Goal: Task Accomplishment & Management: Manage account settings

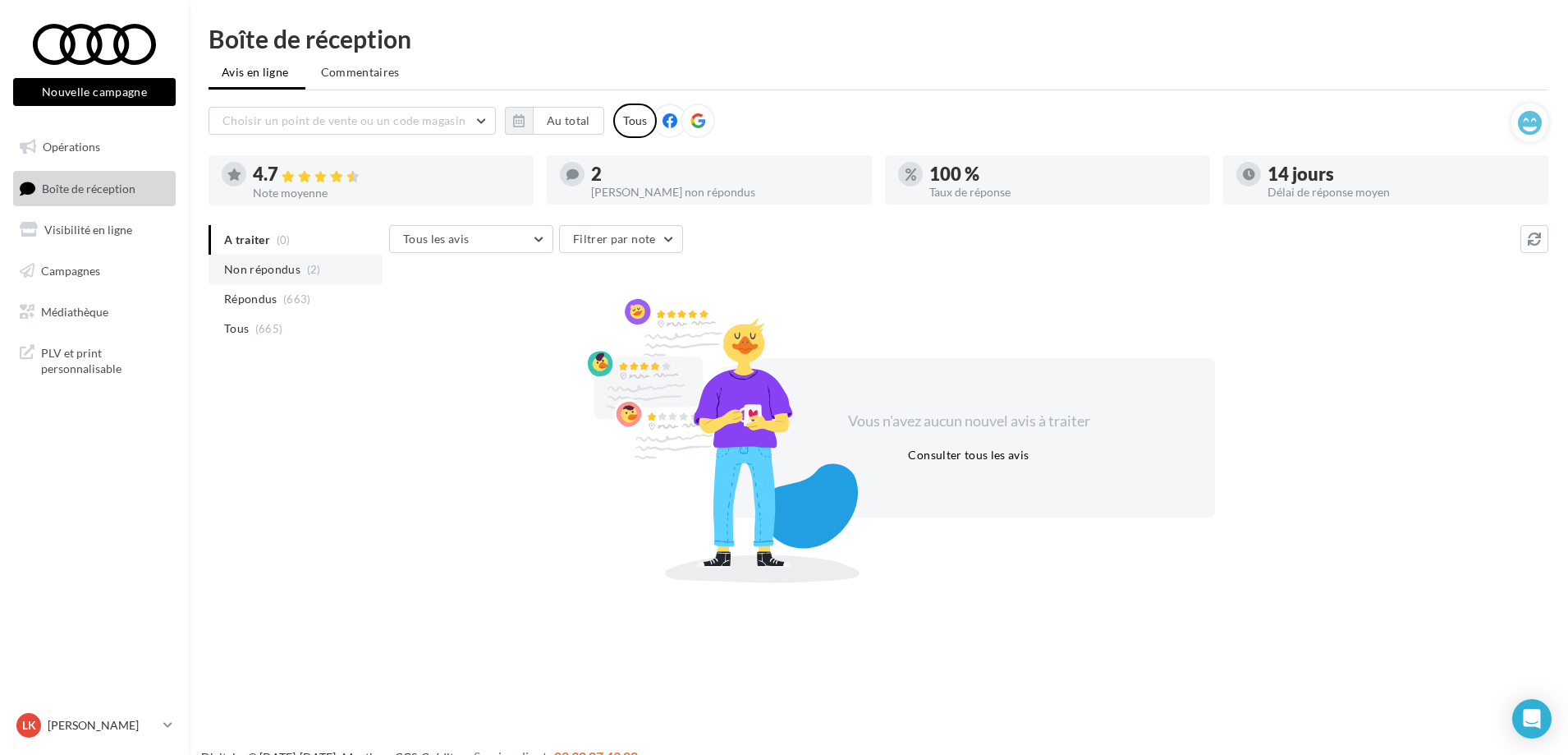
click at [237, 280] on li "Non répondus (2)" at bounding box center [296, 268] width 174 height 29
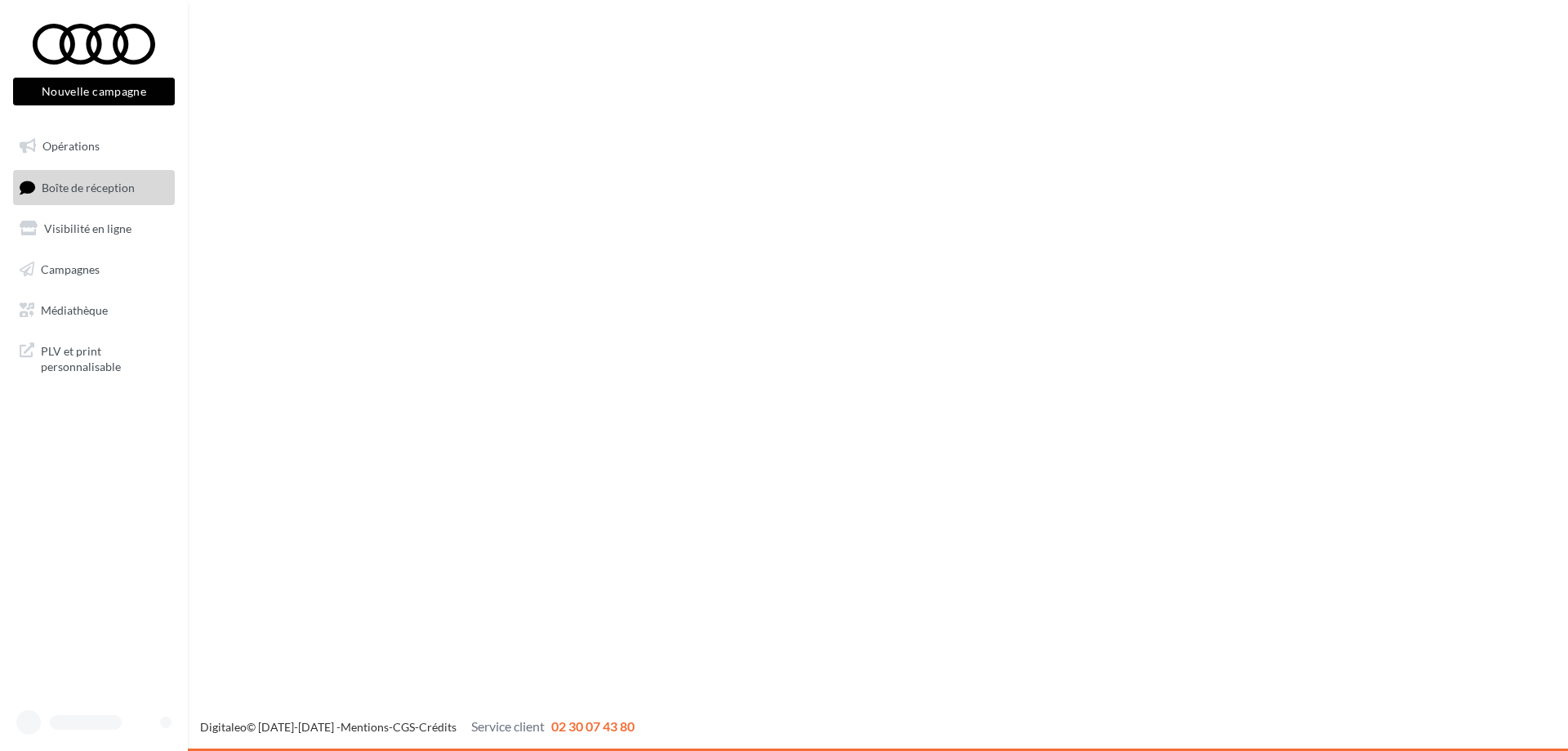
click at [112, 189] on span "Boîte de réception" at bounding box center [88, 187] width 93 height 14
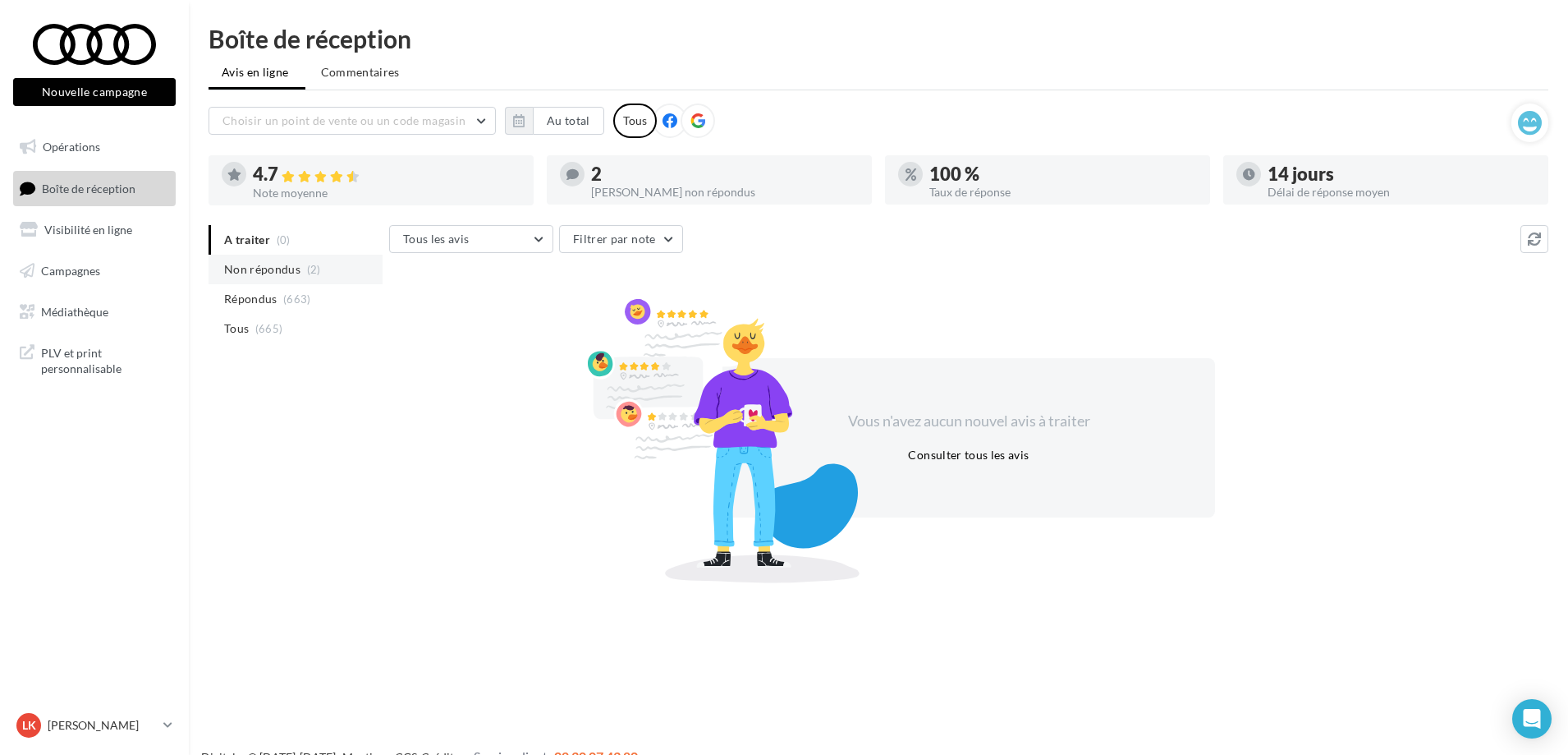
click at [290, 267] on span "Non répondus" at bounding box center [262, 268] width 77 height 16
